Goal: Task Accomplishment & Management: Complete application form

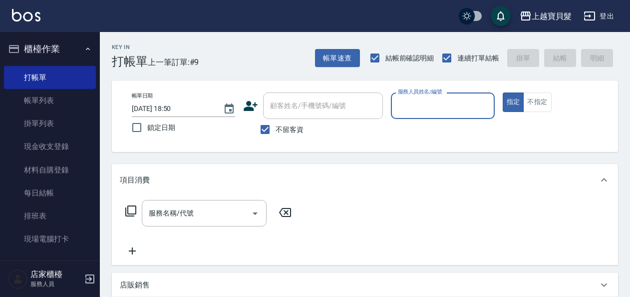
scroll to position [300, 0]
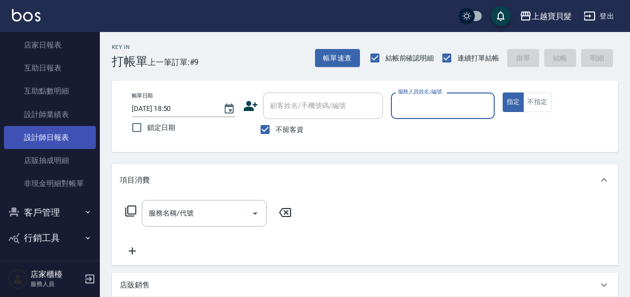
click at [68, 134] on link "設計師日報表" at bounding box center [50, 137] width 92 height 23
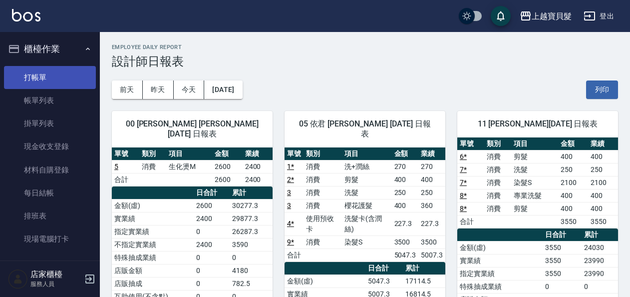
click at [42, 78] on link "打帳單" at bounding box center [50, 77] width 92 height 23
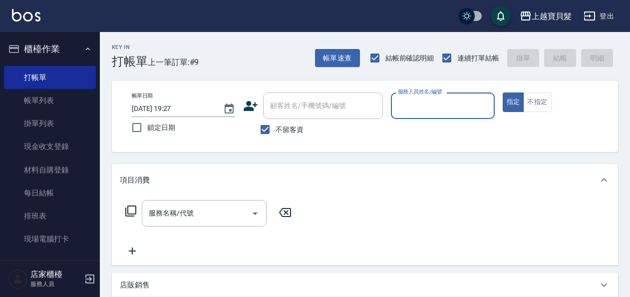
click at [444, 104] on input "服務人員姓名/編號" at bounding box center [443, 105] width 94 height 17
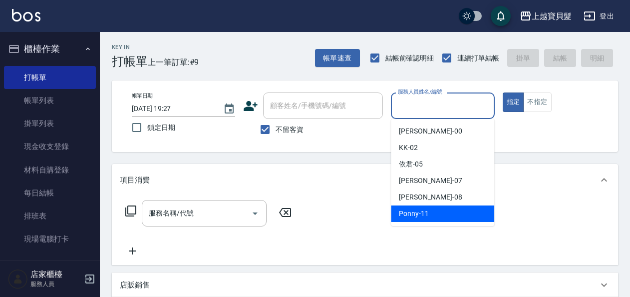
click at [441, 207] on div "Ponny -11" at bounding box center [442, 213] width 103 height 16
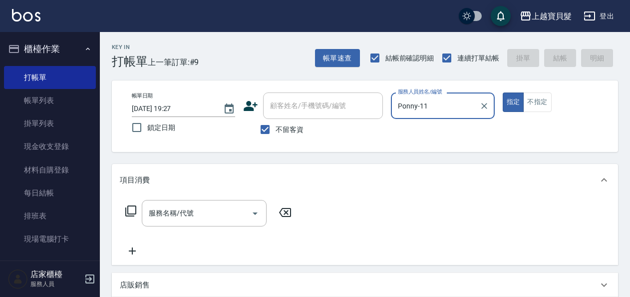
type input "Ponny-11"
click at [133, 214] on icon at bounding box center [131, 211] width 12 height 12
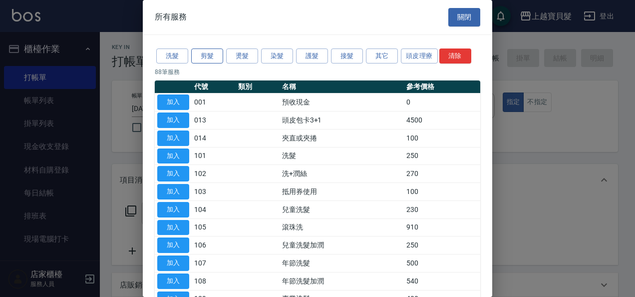
click at [208, 54] on button "剪髮" at bounding box center [207, 55] width 32 height 15
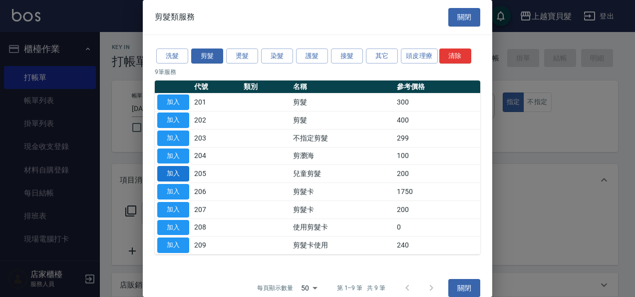
click at [175, 176] on button "加入" at bounding box center [173, 173] width 32 height 15
type input "兒童剪髮(205)"
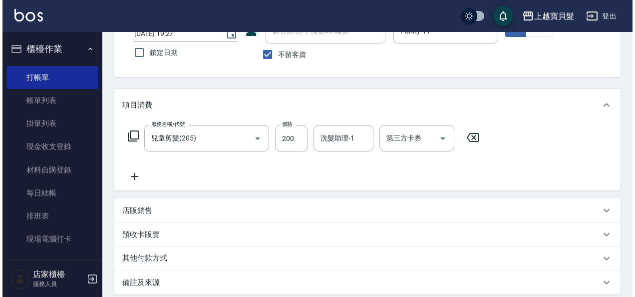
scroll to position [184, 0]
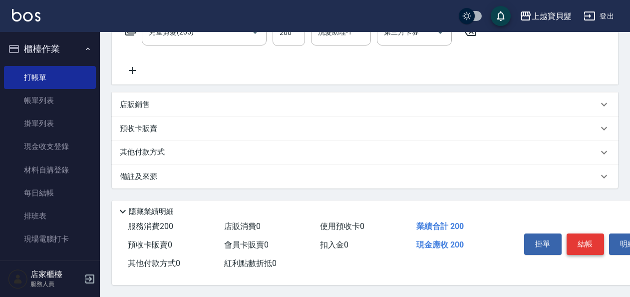
click at [595, 243] on button "結帳" at bounding box center [585, 243] width 37 height 21
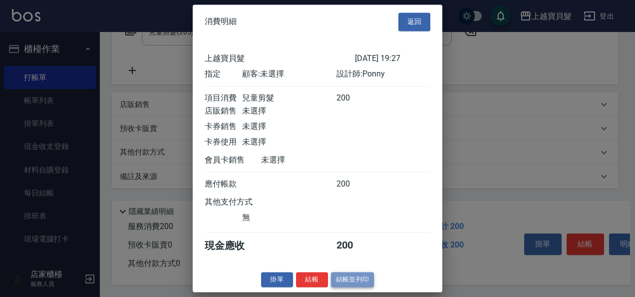
click at [356, 282] on button "結帳並列印" at bounding box center [352, 279] width 43 height 15
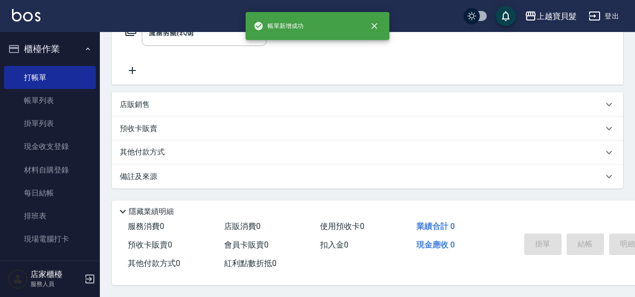
type input "[DATE] 19:28"
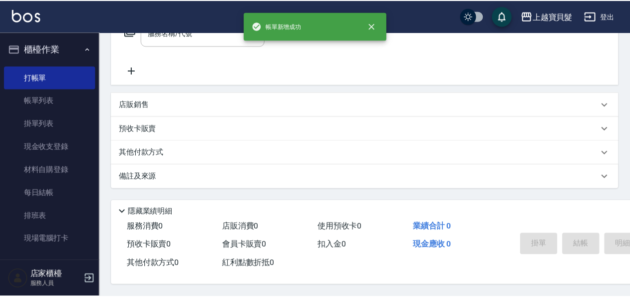
scroll to position [0, 0]
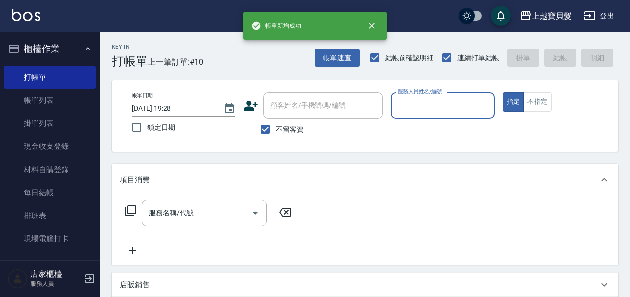
click at [430, 107] on input "服務人員姓名/編號" at bounding box center [443, 105] width 94 height 17
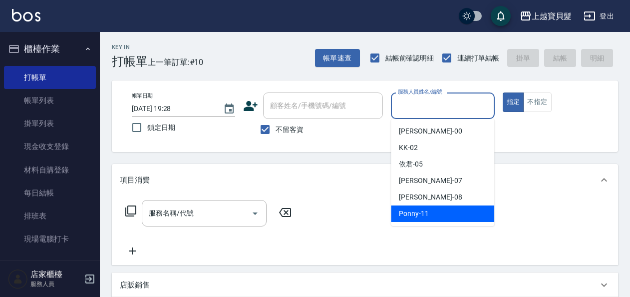
click at [437, 218] on div "Ponny -11" at bounding box center [442, 213] width 103 height 16
type input "Ponny-11"
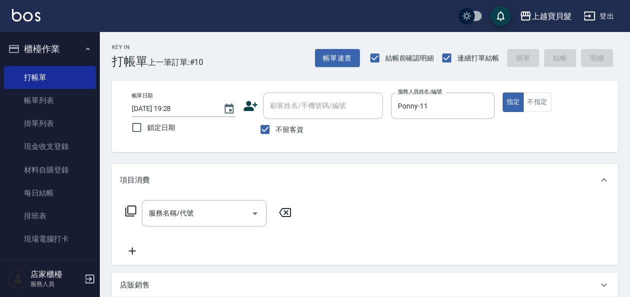
click at [128, 207] on icon at bounding box center [131, 211] width 12 height 12
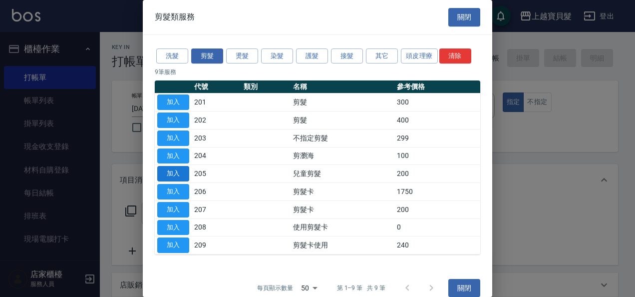
click at [179, 169] on button "加入" at bounding box center [173, 173] width 32 height 15
type input "兒童剪髮(205)"
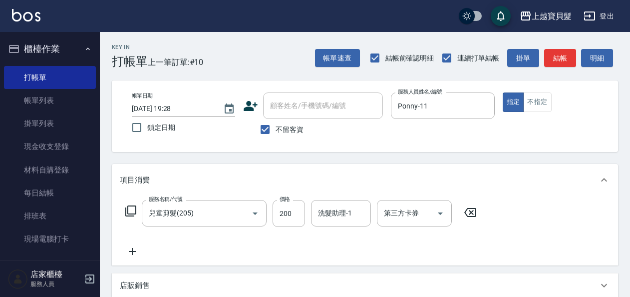
click at [131, 208] on icon at bounding box center [131, 211] width 12 height 12
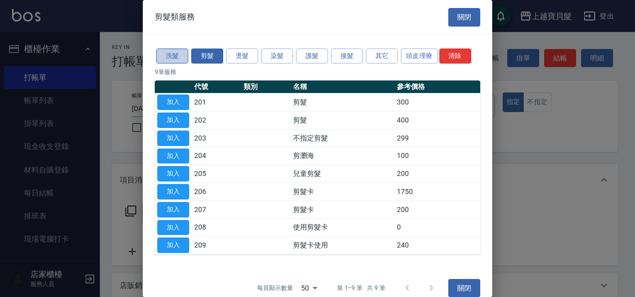
click at [178, 56] on button "洗髮" at bounding box center [172, 55] width 32 height 15
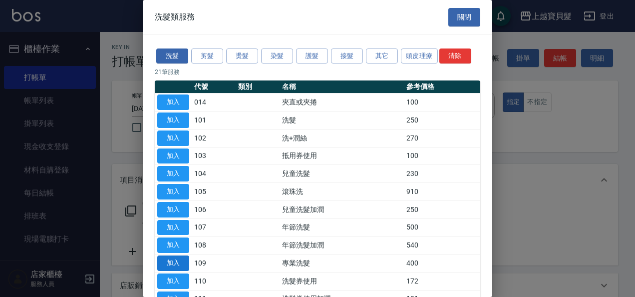
click at [176, 260] on button "加入" at bounding box center [173, 262] width 32 height 15
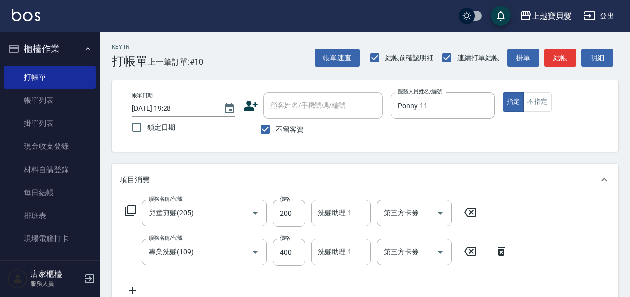
click at [133, 209] on icon at bounding box center [131, 211] width 12 height 12
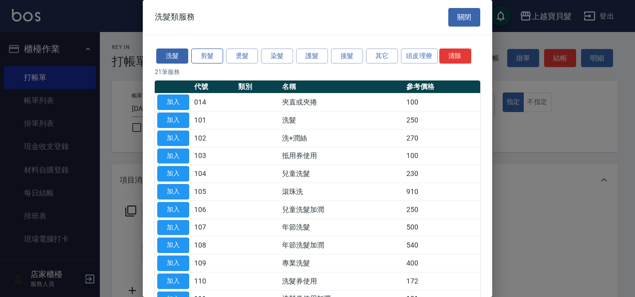
click at [208, 49] on button "剪髮" at bounding box center [207, 55] width 32 height 15
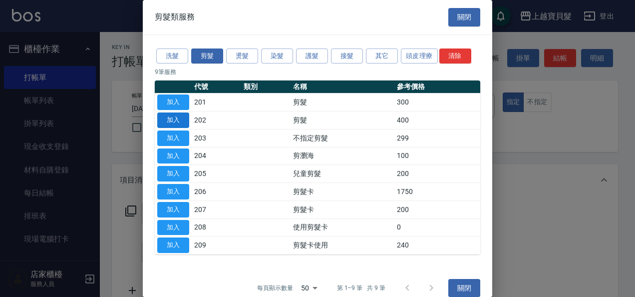
click at [178, 120] on button "加入" at bounding box center [173, 119] width 32 height 15
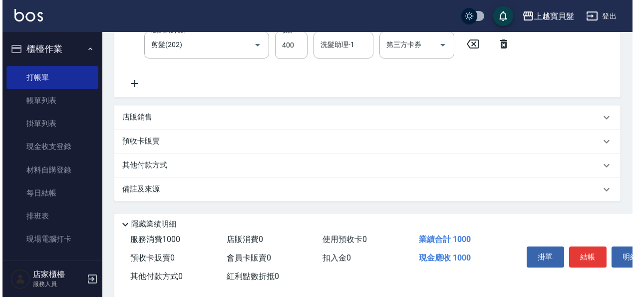
scroll to position [262, 0]
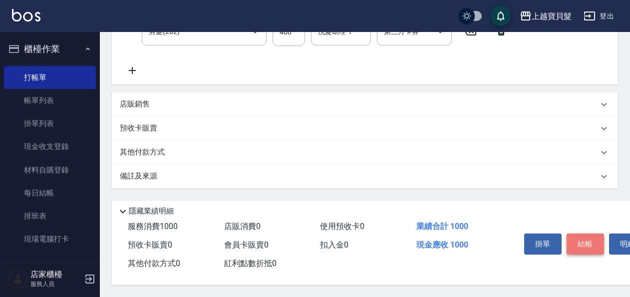
click at [584, 237] on button "結帳" at bounding box center [585, 243] width 37 height 21
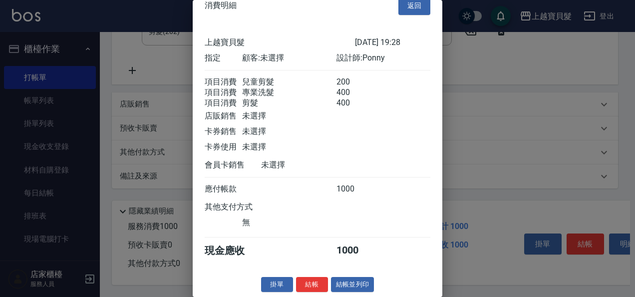
scroll to position [26, 0]
click at [367, 281] on button "結帳並列印" at bounding box center [352, 284] width 43 height 15
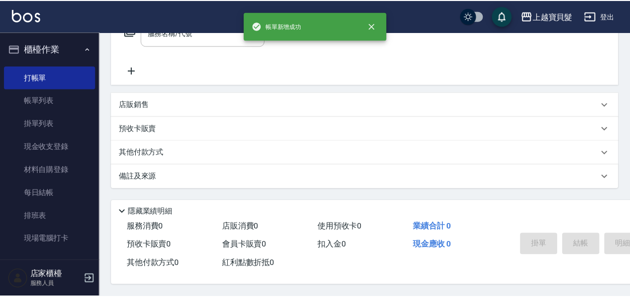
scroll to position [0, 0]
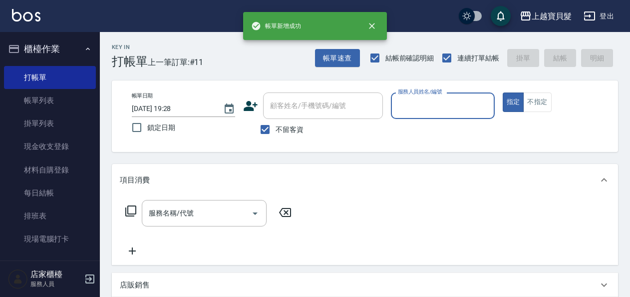
click at [435, 109] on input "服務人員姓名/編號" at bounding box center [443, 105] width 94 height 17
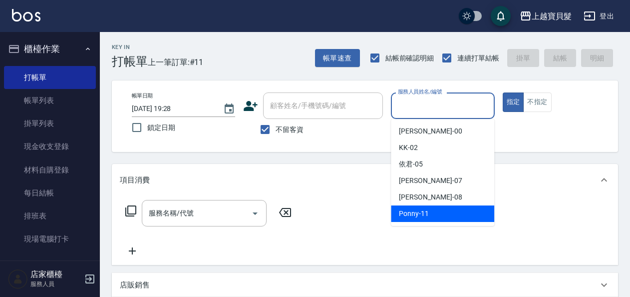
click at [452, 216] on div "Ponny -11" at bounding box center [442, 213] width 103 height 16
type input "Ponny-11"
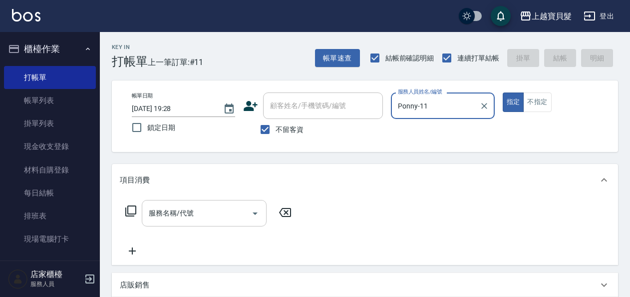
click at [210, 207] on input "服務名稱/代號" at bounding box center [196, 212] width 101 height 17
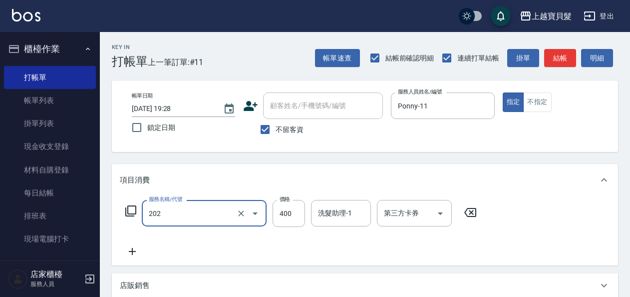
type input "剪髮(202)"
click at [134, 209] on icon at bounding box center [131, 211] width 12 height 12
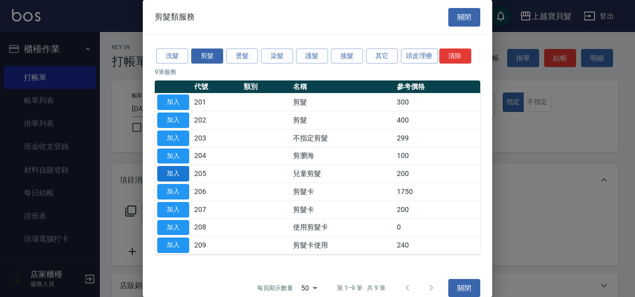
click at [173, 172] on button "加入" at bounding box center [173, 173] width 32 height 15
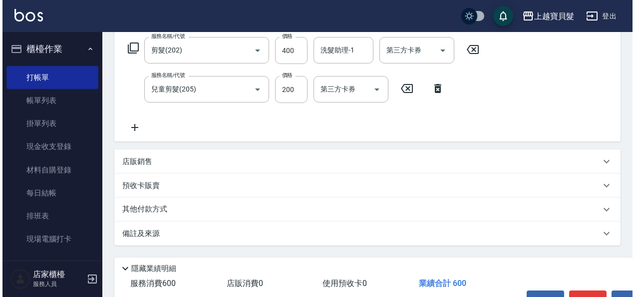
scroll to position [223, 0]
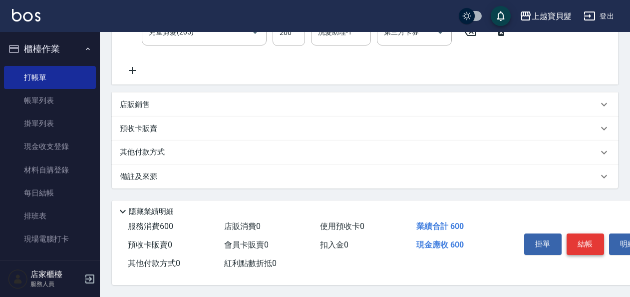
click at [589, 235] on button "結帳" at bounding box center [585, 243] width 37 height 21
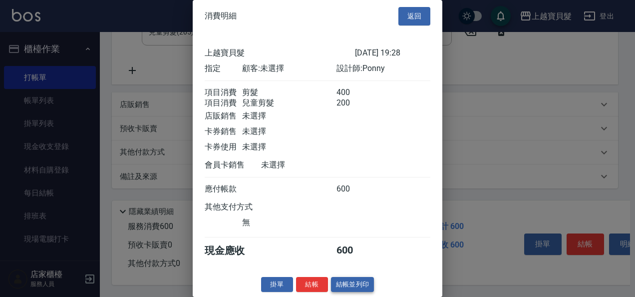
scroll to position [14, 0]
click at [350, 282] on button "結帳並列印" at bounding box center [352, 284] width 43 height 15
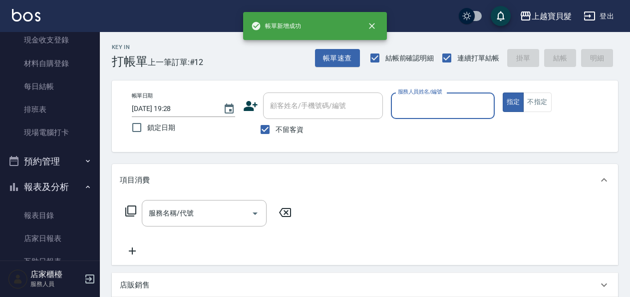
scroll to position [200, 0]
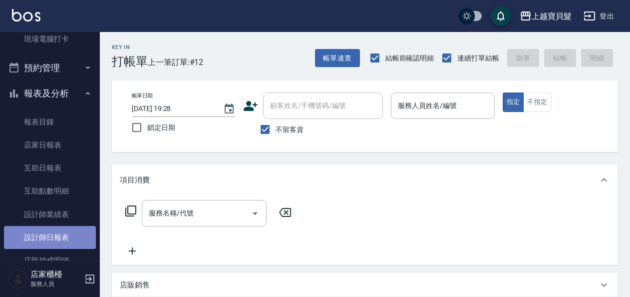
click at [58, 233] on link "設計師日報表" at bounding box center [50, 237] width 92 height 23
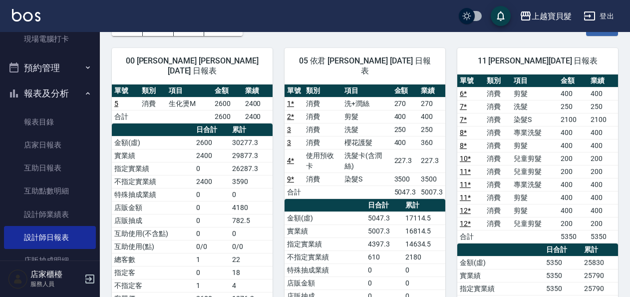
scroll to position [50, 0]
